Goal: Book appointment/travel/reservation

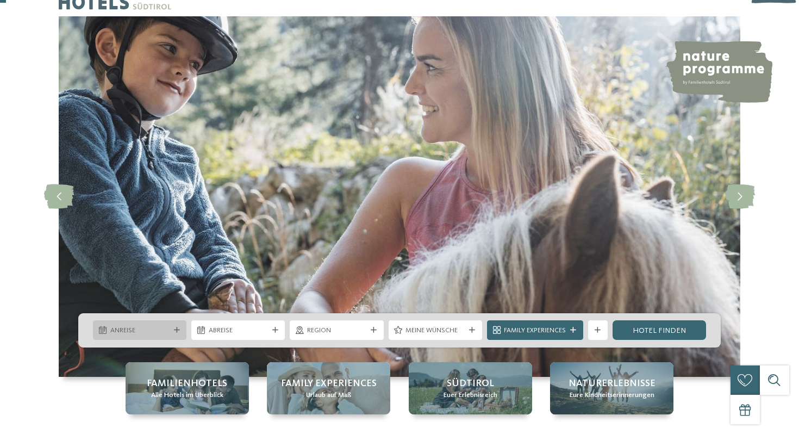
click at [179, 327] on div "Anreise" at bounding box center [140, 330] width 94 height 20
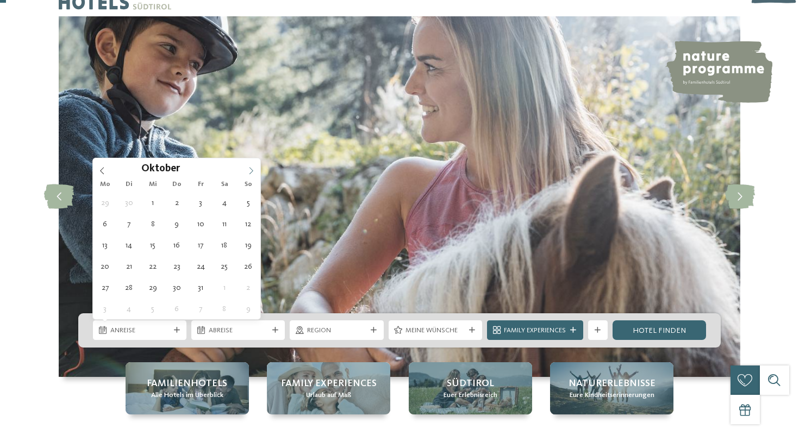
click at [247, 170] on icon at bounding box center [251, 171] width 8 height 8
type div "[DATE]"
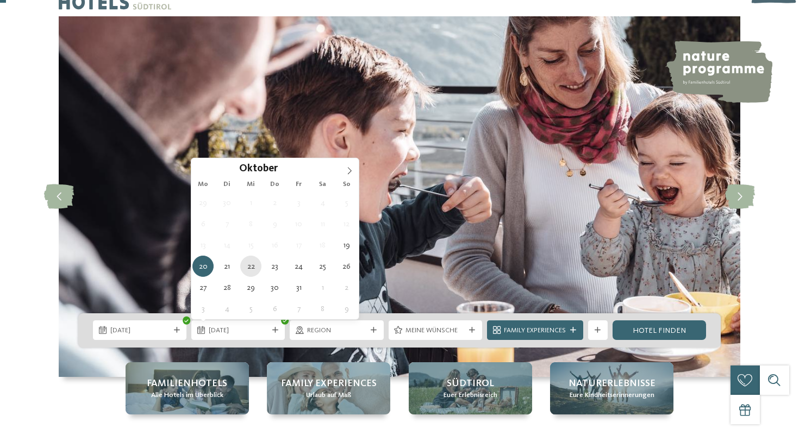
type div "[DATE]"
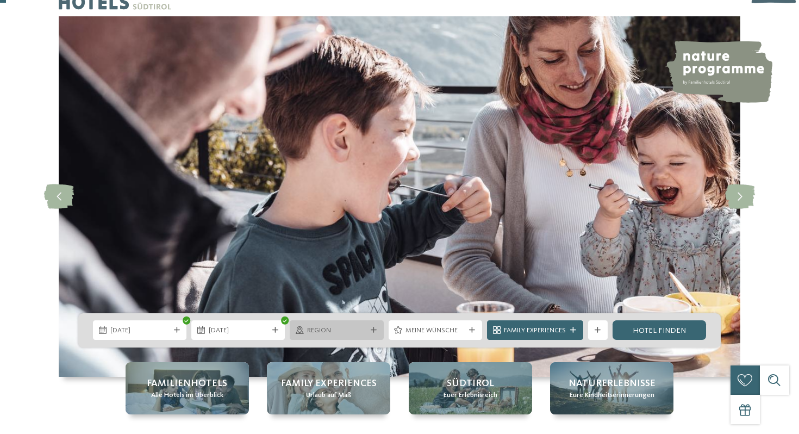
click at [344, 335] on span "Region" at bounding box center [336, 331] width 59 height 10
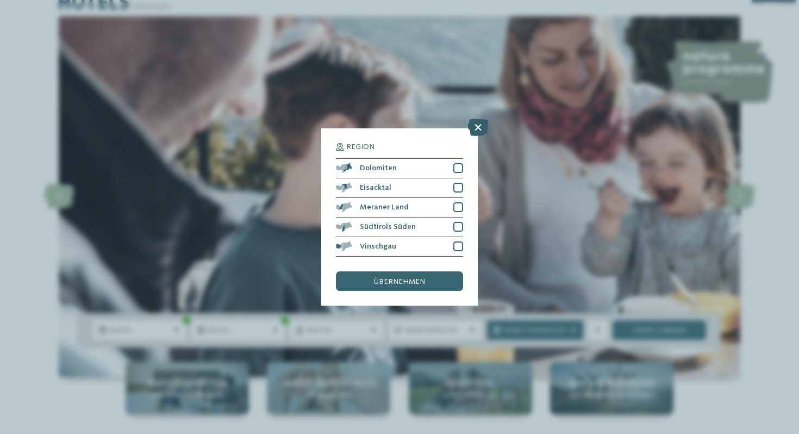
click at [477, 128] on icon at bounding box center [478, 127] width 21 height 17
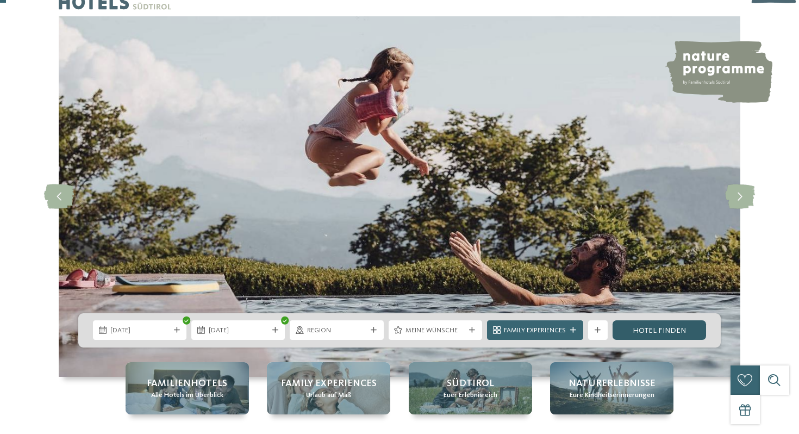
click at [667, 327] on link "Hotel finden" at bounding box center [660, 330] width 94 height 20
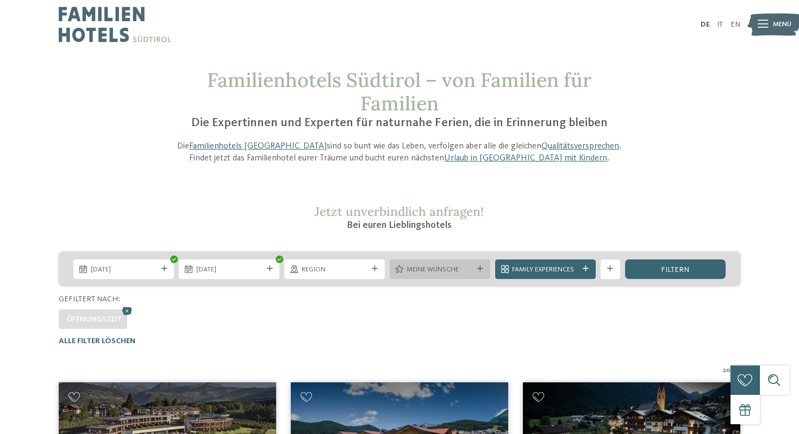
click at [449, 271] on span "Meine Wünsche" at bounding box center [440, 270] width 66 height 10
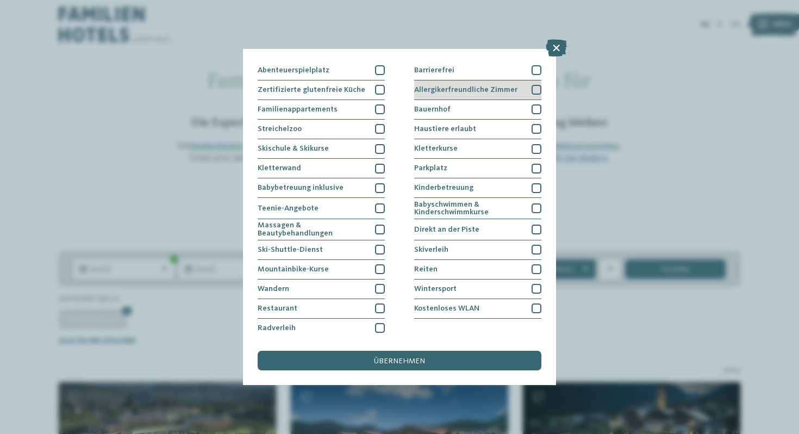
scroll to position [79, 0]
click at [560, 45] on icon at bounding box center [556, 47] width 21 height 17
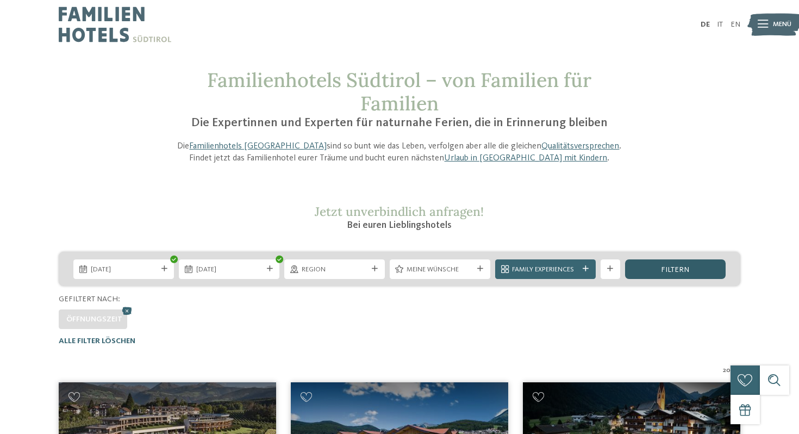
click at [707, 271] on div "filtern" at bounding box center [675, 269] width 101 height 20
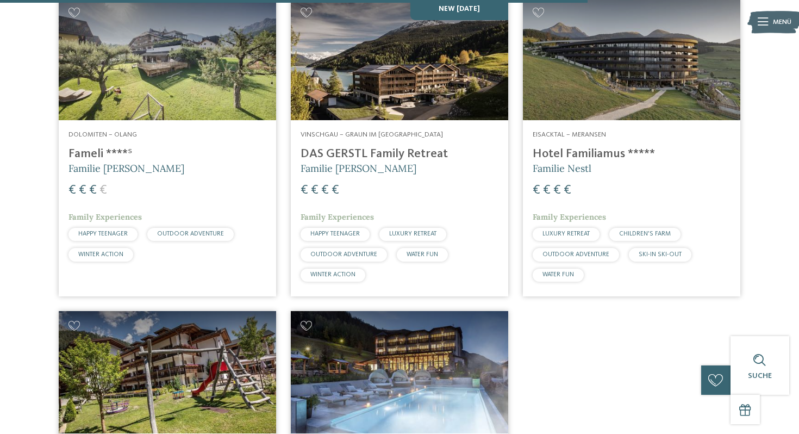
scroll to position [1987, 0]
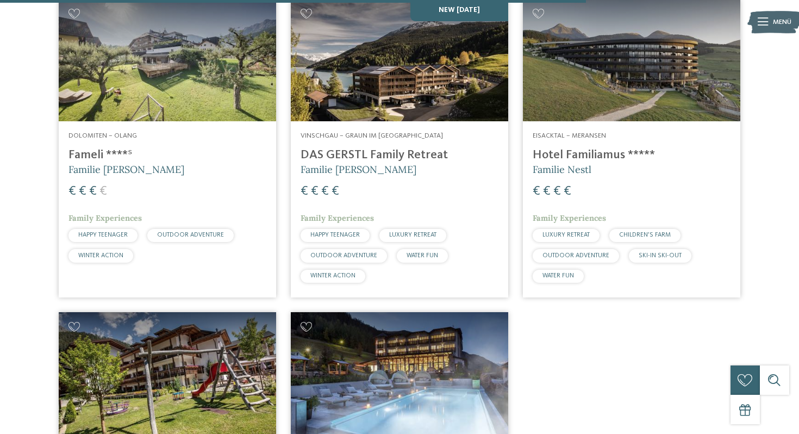
click at [550, 148] on h4 "Hotel Familiamus *****" at bounding box center [632, 155] width 198 height 15
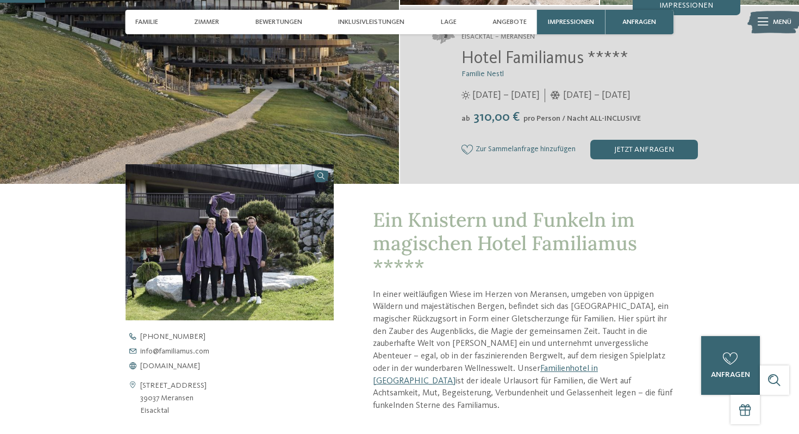
scroll to position [169, 0]
